Goal: Navigation & Orientation: Find specific page/section

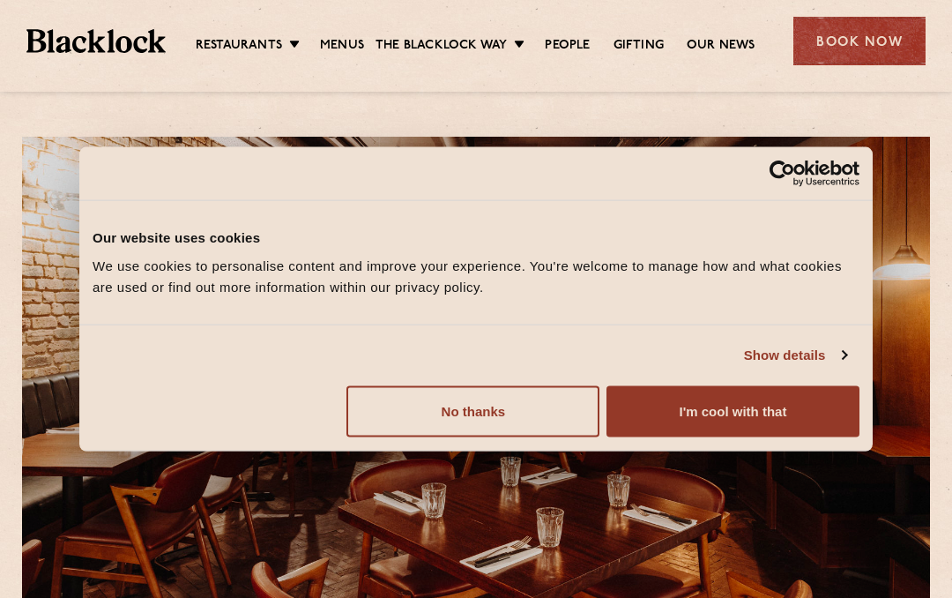
click at [705, 421] on button "I'm cool with that" at bounding box center [733, 410] width 253 height 51
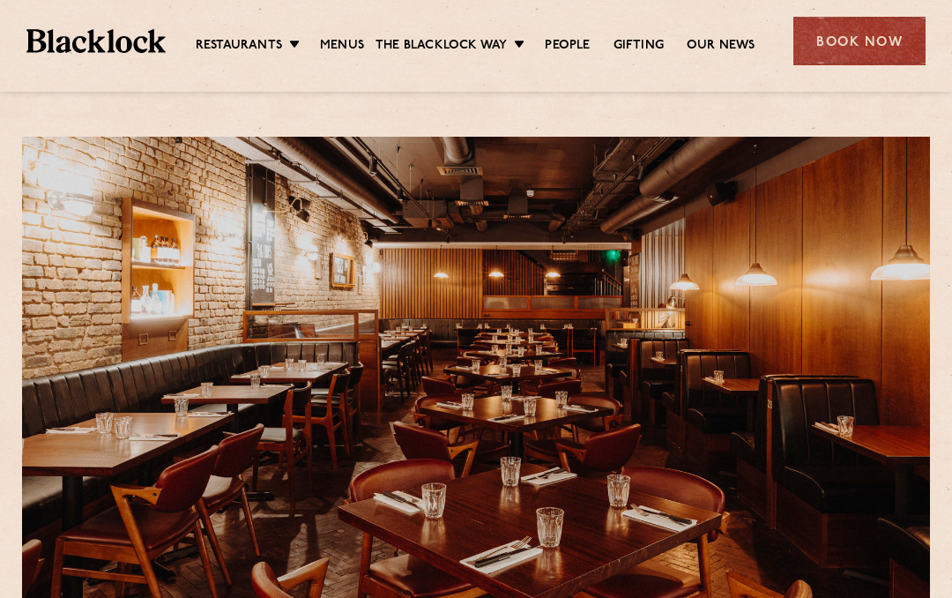
click at [362, 45] on link "Menus" at bounding box center [342, 46] width 44 height 18
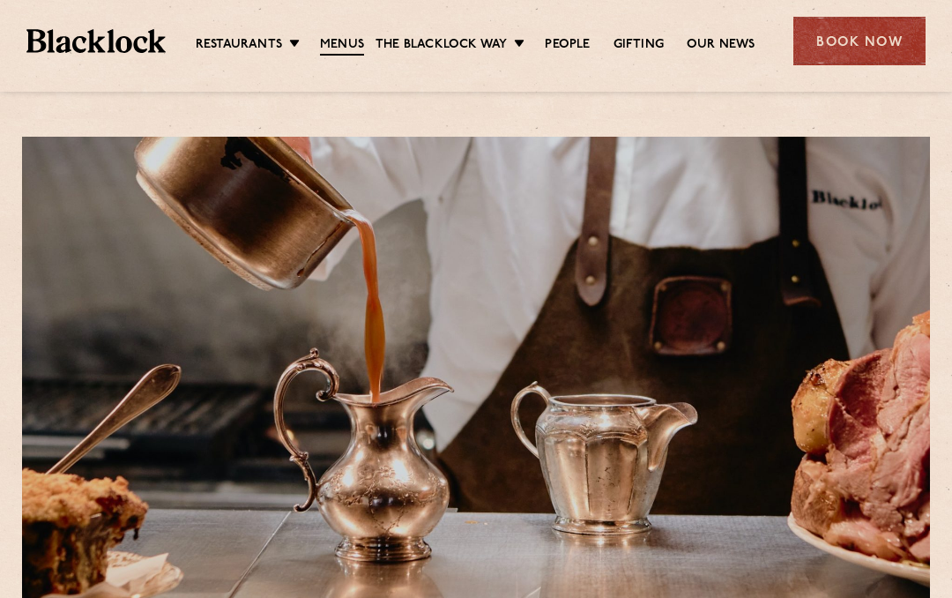
click at [0, 0] on link "[GEOGRAPHIC_DATA]" at bounding box center [0, 0] width 0 height 0
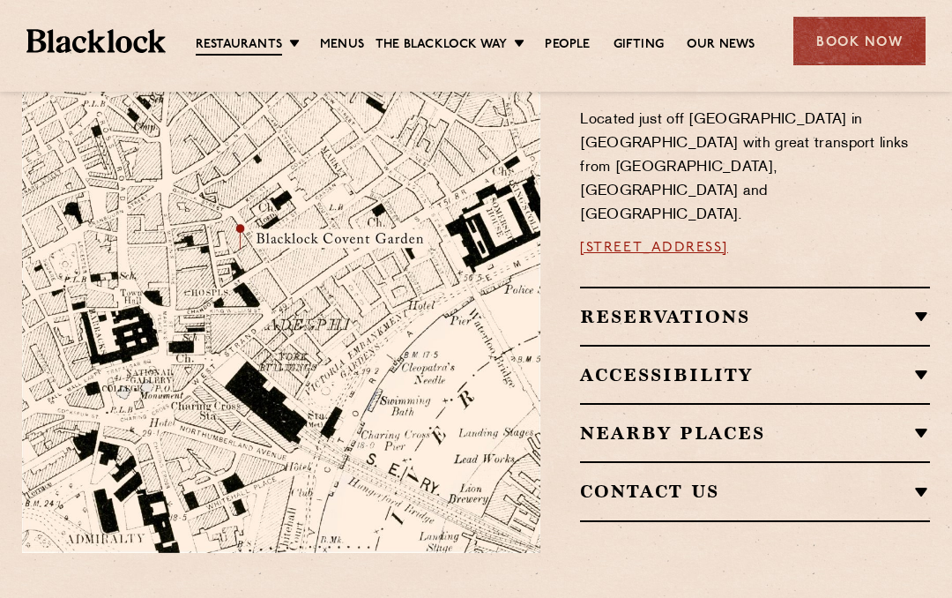
scroll to position [975, 0]
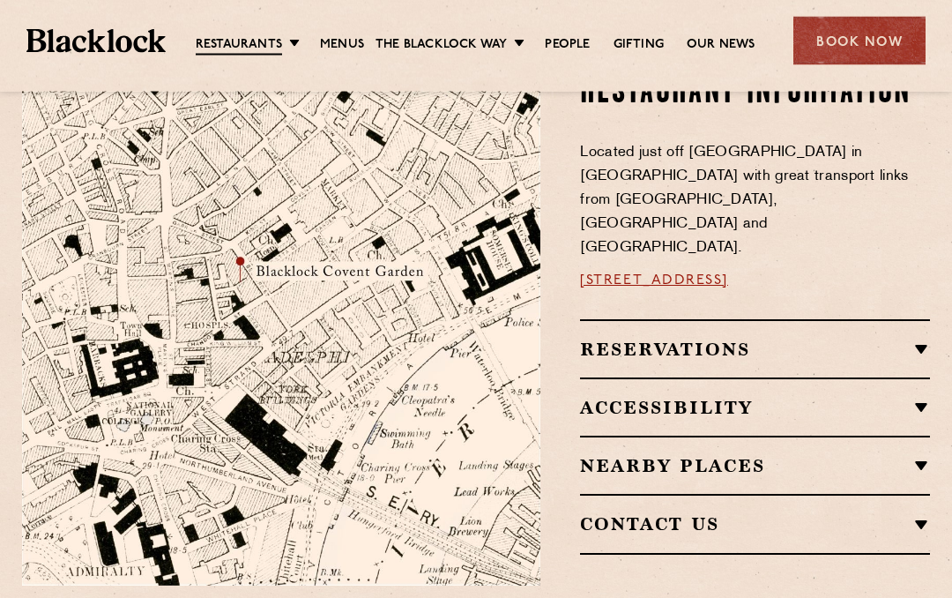
click at [342, 48] on link "Menus" at bounding box center [342, 45] width 44 height 18
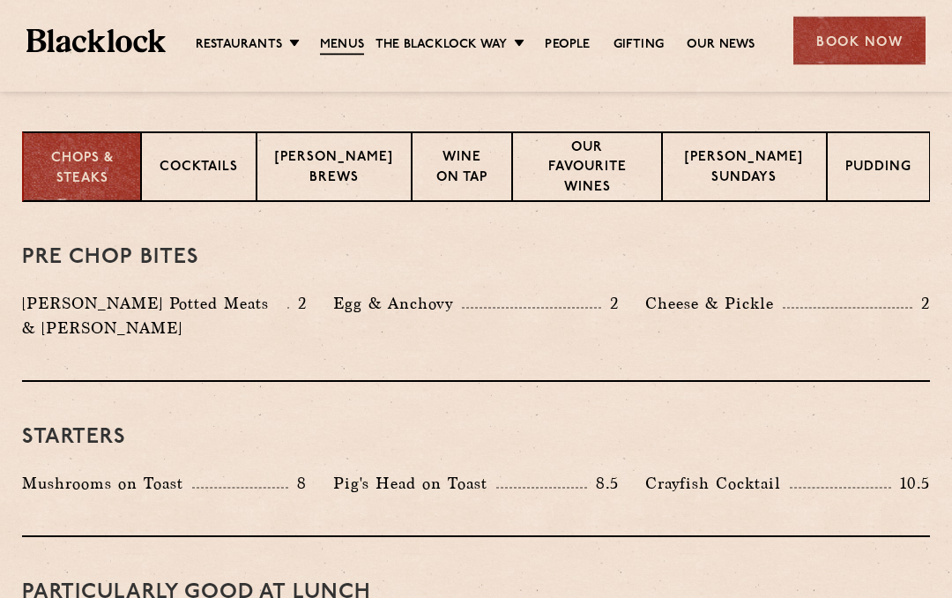
scroll to position [685, 0]
